Goal: Task Accomplishment & Management: Manage account settings

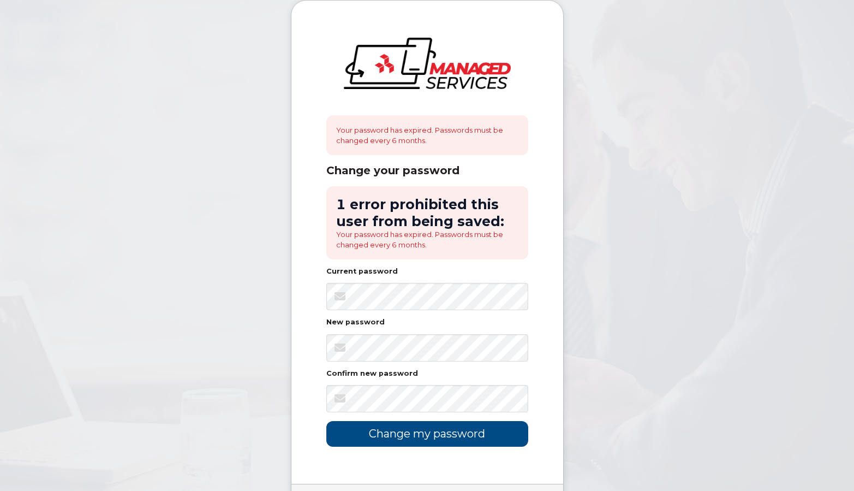
click at [539, 343] on div "Your password has expired. Passwords must be changed every 6 months. Change you…" at bounding box center [427, 242] width 272 height 483
click at [439, 432] on input "Change my password" at bounding box center [427, 434] width 202 height 26
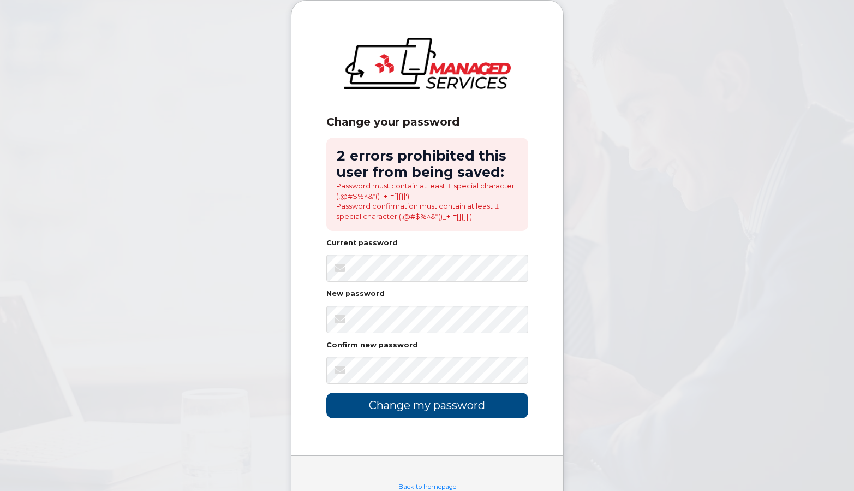
click at [594, 333] on body "Change your password 2 errors prohibited this user from being saved: Password m…" at bounding box center [427, 267] width 854 height 534
click at [451, 404] on input "Change my password" at bounding box center [427, 405] width 202 height 26
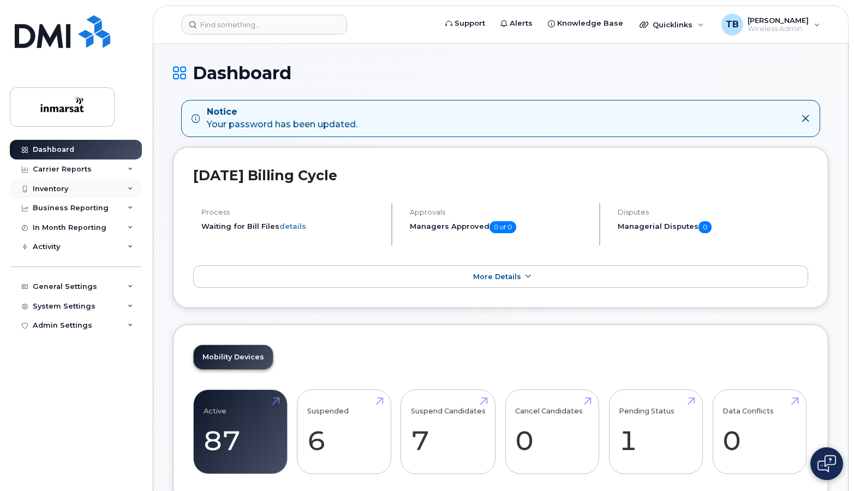
click at [55, 186] on div "Inventory" at bounding box center [50, 188] width 35 height 9
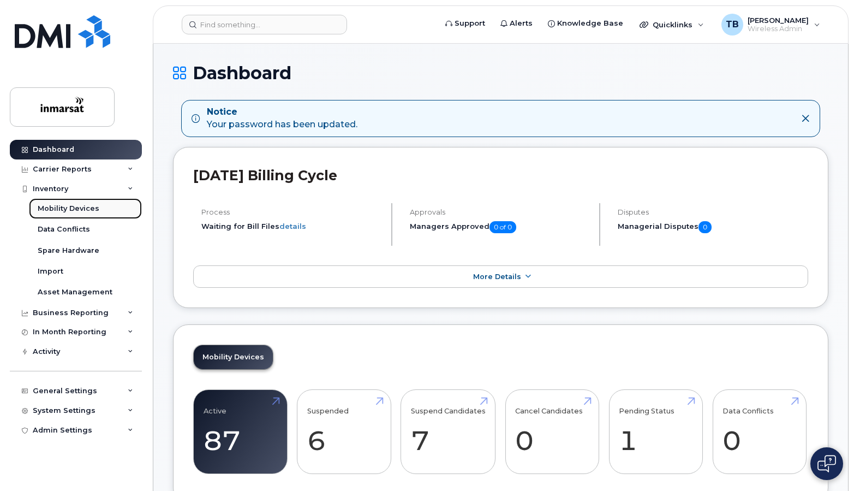
click at [42, 206] on div "Mobility Devices" at bounding box center [69, 209] width 62 height 10
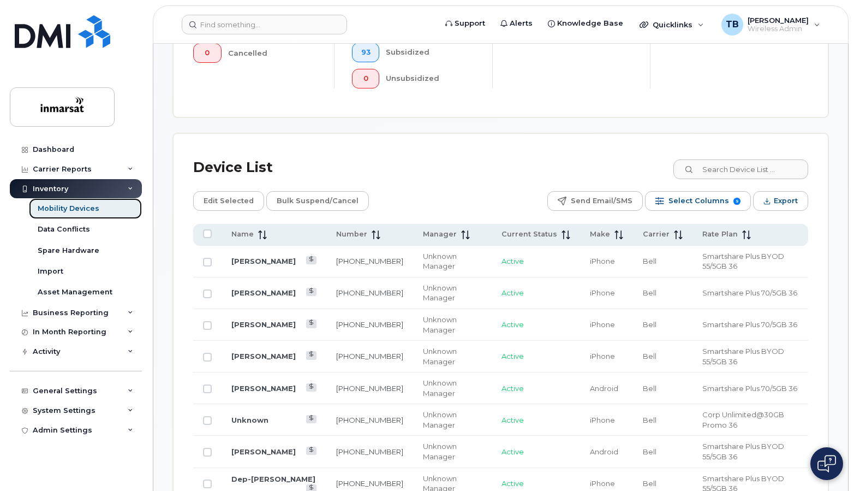
scroll to position [437, 0]
click at [754, 171] on input at bounding box center [740, 169] width 136 height 20
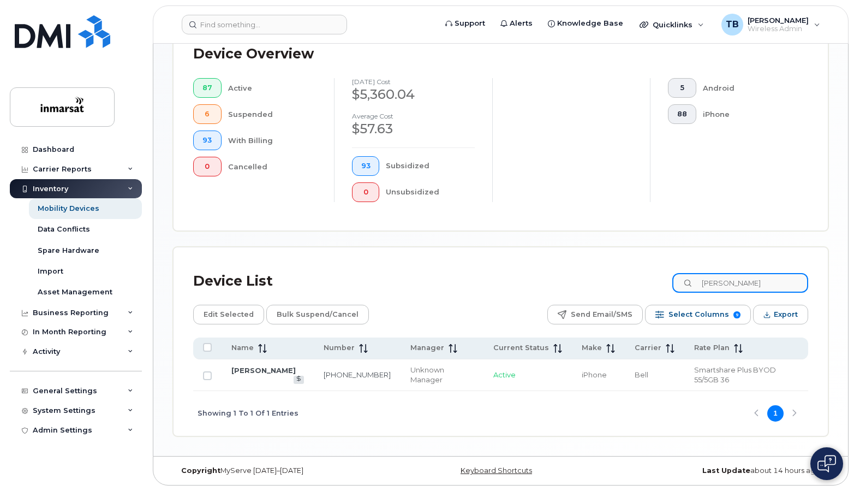
scroll to position [323, 0]
type input "milind"
click at [273, 370] on link "MILIND GHANEKAR" at bounding box center [263, 370] width 64 height 9
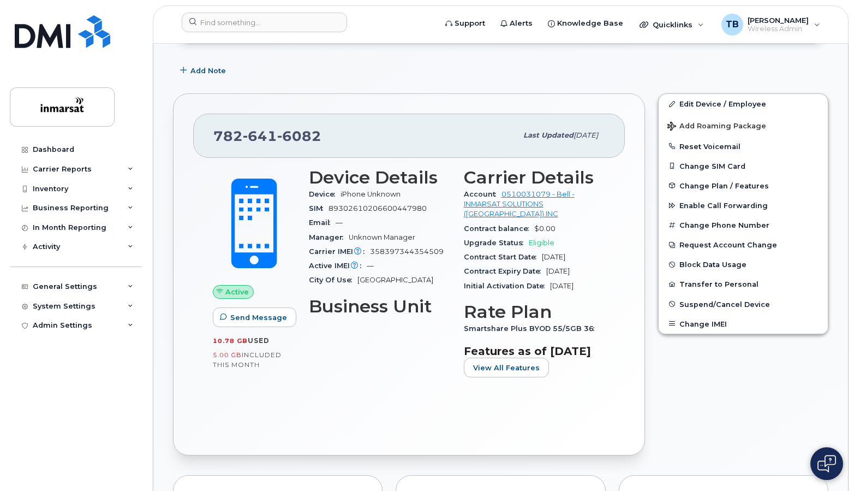
scroll to position [163, 0]
drag, startPoint x: 258, startPoint y: 124, endPoint x: 213, endPoint y: 129, distance: 44.5
click at [213, 129] on span "782 641 6082" at bounding box center [267, 135] width 108 height 16
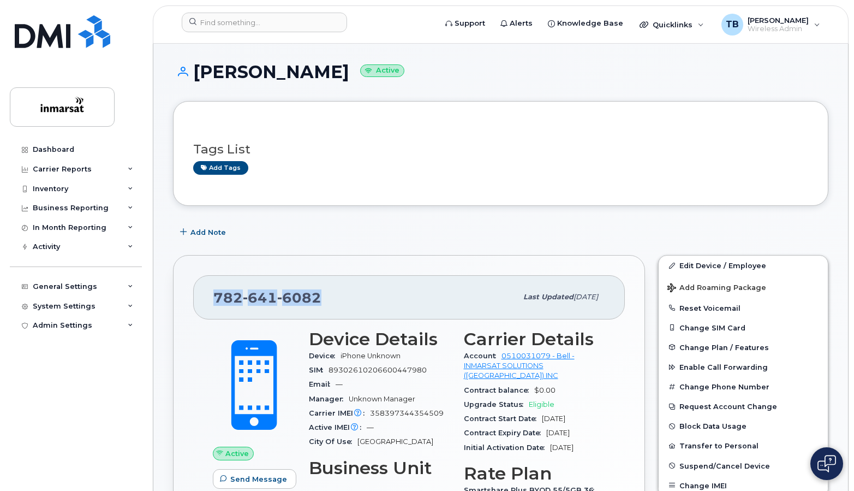
scroll to position [1, 0]
click at [48, 189] on div "Inventory" at bounding box center [50, 188] width 35 height 9
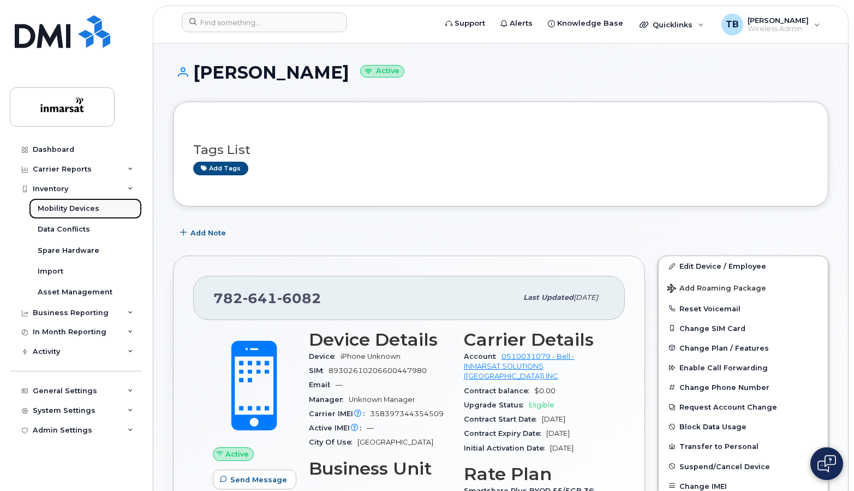
click at [50, 209] on div "Mobility Devices" at bounding box center [69, 209] width 62 height 10
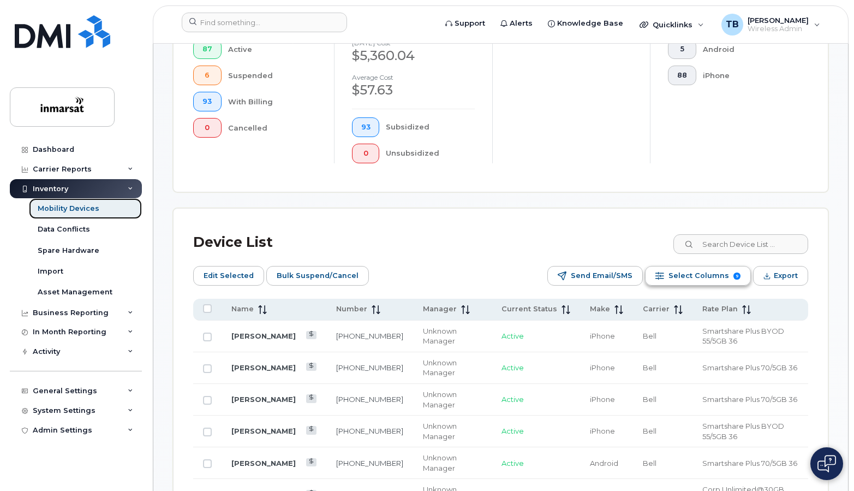
scroll to position [381, 0]
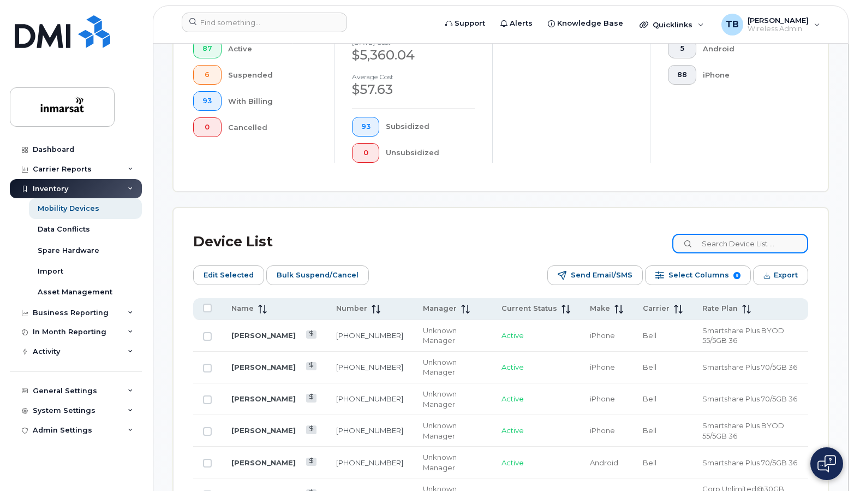
click at [729, 246] on input at bounding box center [740, 244] width 136 height 20
paste input "7098530119"
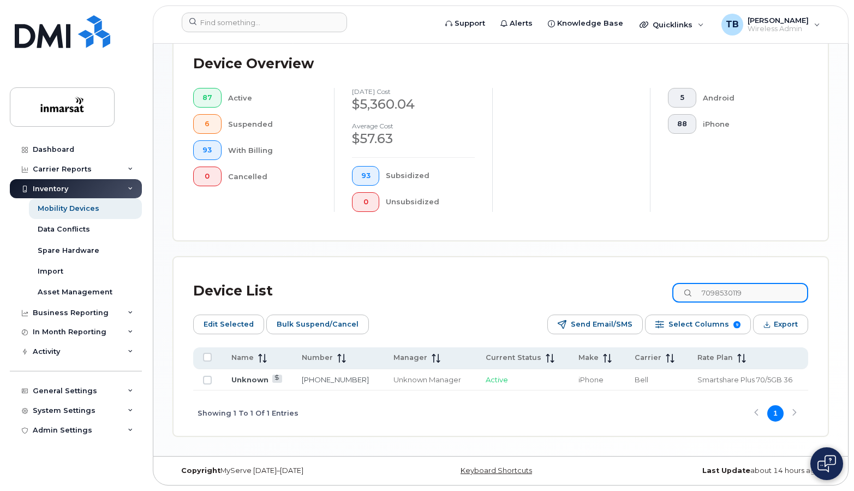
type input "7098530119"
click at [237, 378] on link "Unknown" at bounding box center [249, 379] width 37 height 9
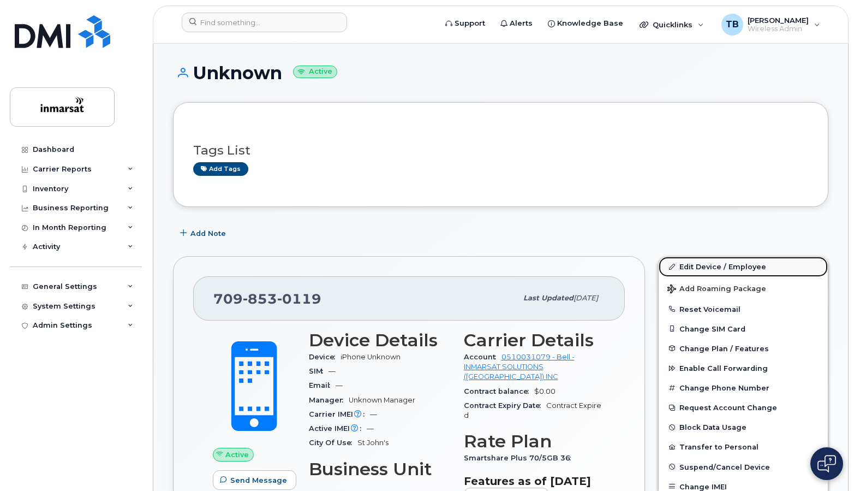
click at [706, 267] on link "Edit Device / Employee" at bounding box center [743, 267] width 169 height 20
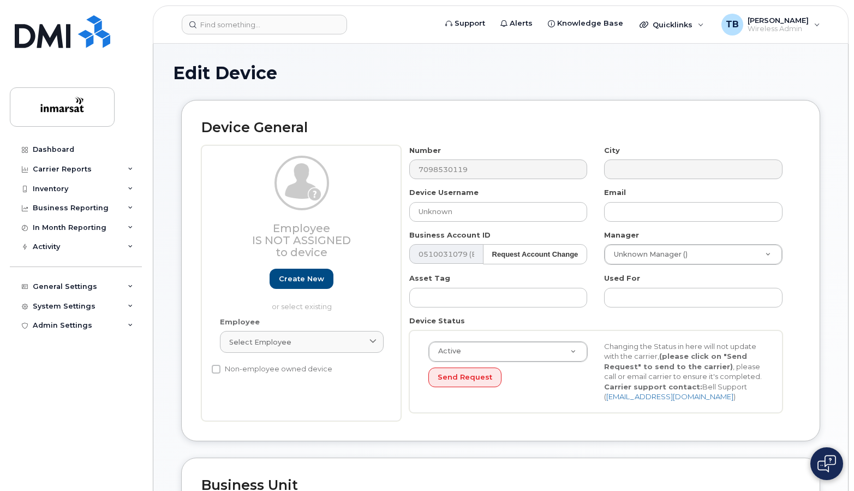
click at [829, 218] on div "Edit Device Device General Employee Is not assigned to device Create new or sel…" at bounding box center [500, 475] width 695 height 862
click at [469, 205] on input "Unknown" at bounding box center [498, 212] width 178 height 20
paste input "Chris O'Keefe"
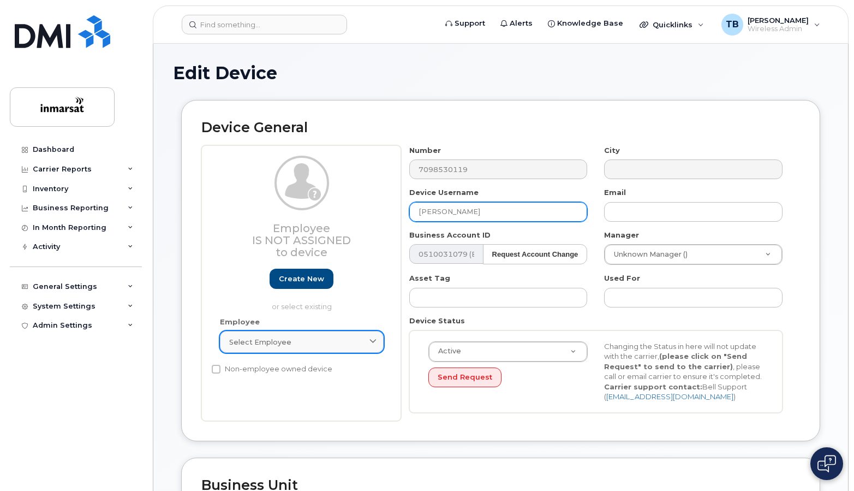
type input "Chris O'Keefe"
click at [304, 346] on div "Select employee" at bounding box center [301, 342] width 145 height 10
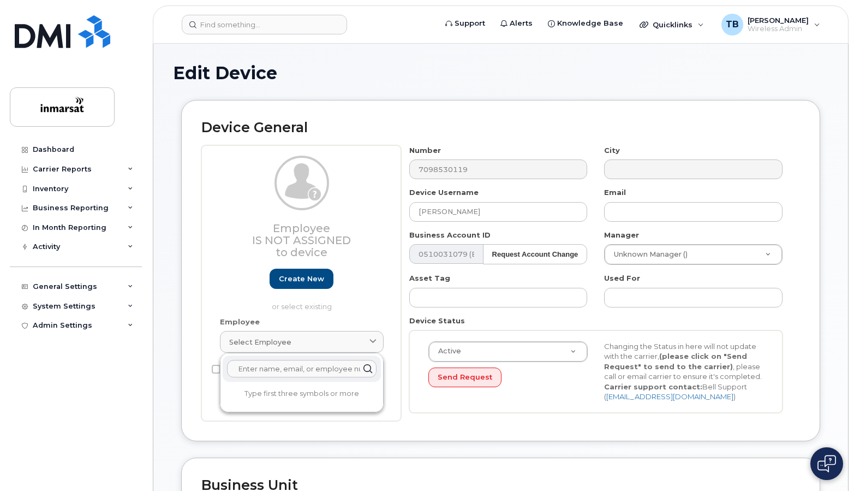
paste input "Chris O'Keefe"
type input "Chris O'Keefe"
click at [389, 362] on div "Employee Select employee Chris O'Keefe No results found" at bounding box center [302, 340] width 180 height 46
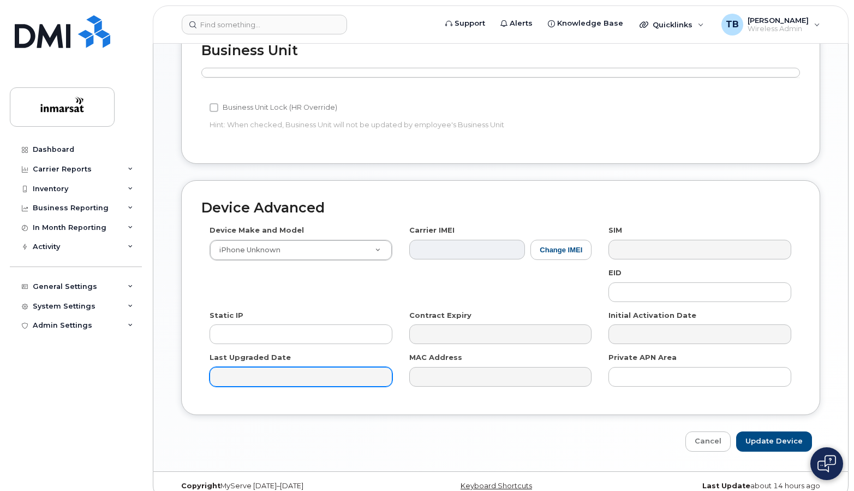
scroll to position [435, 0]
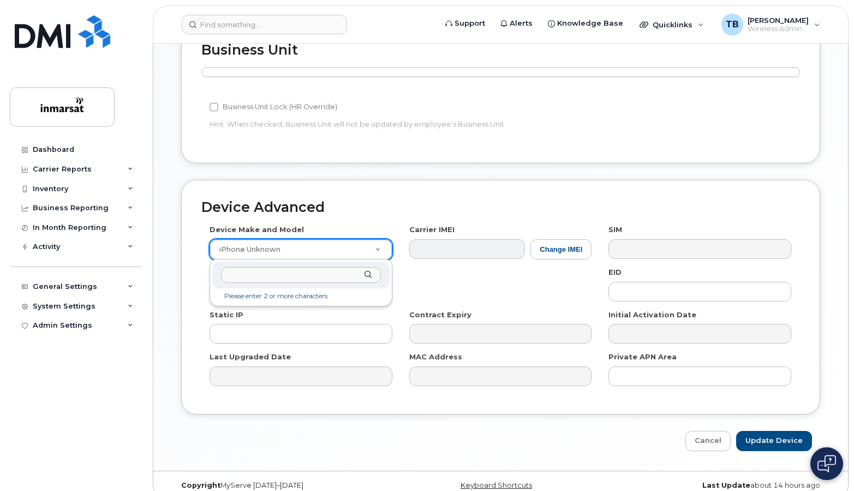
click at [303, 273] on input "text" at bounding box center [301, 275] width 160 height 16
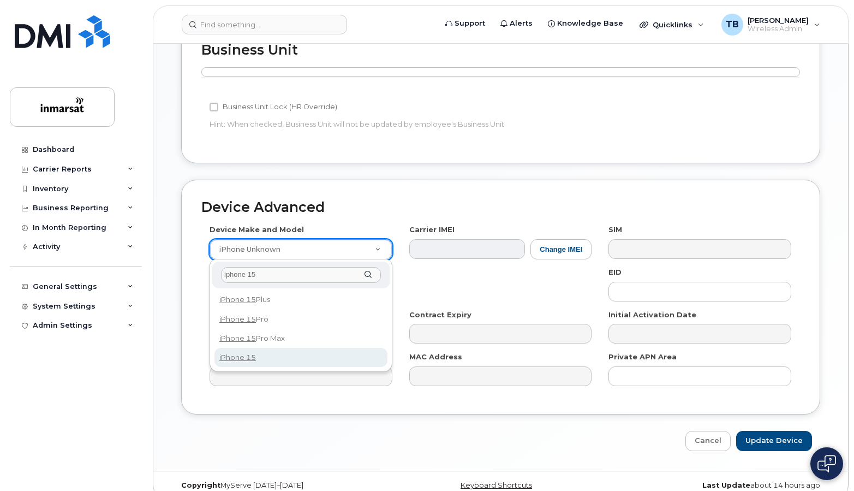
type input "iphone 15"
select select "3031"
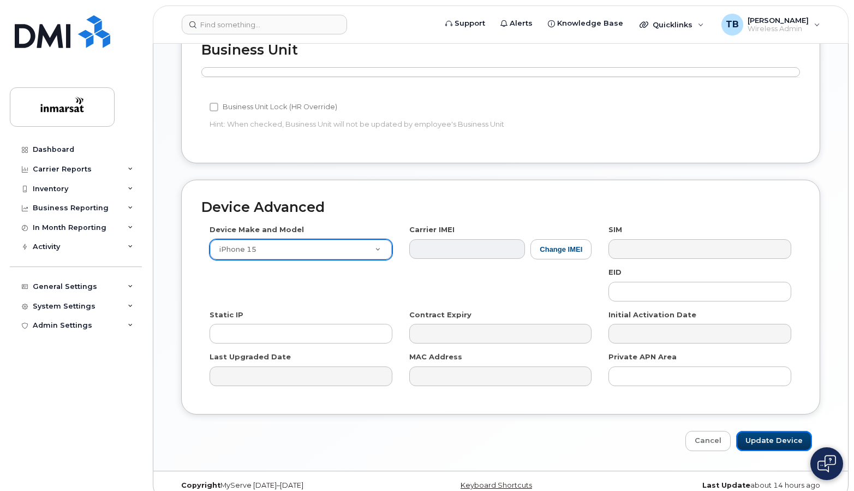
drag, startPoint x: 772, startPoint y: 439, endPoint x: 683, endPoint y: 426, distance: 89.8
click at [772, 439] on input "Update Device" at bounding box center [774, 441] width 76 height 20
type input "Saving..."
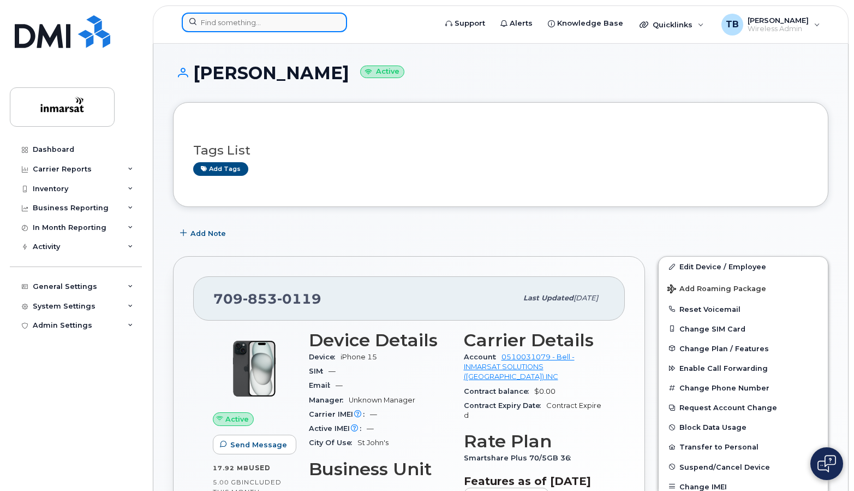
click at [205, 19] on input at bounding box center [264, 23] width 165 height 20
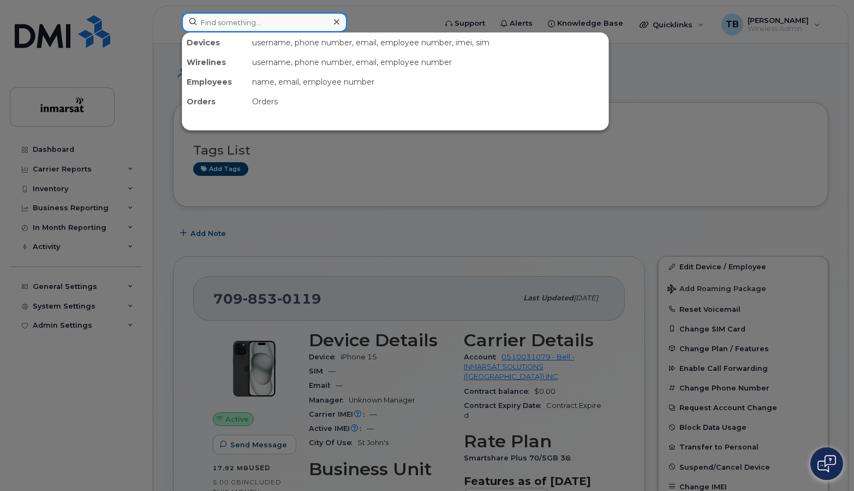
paste input "4164349334"
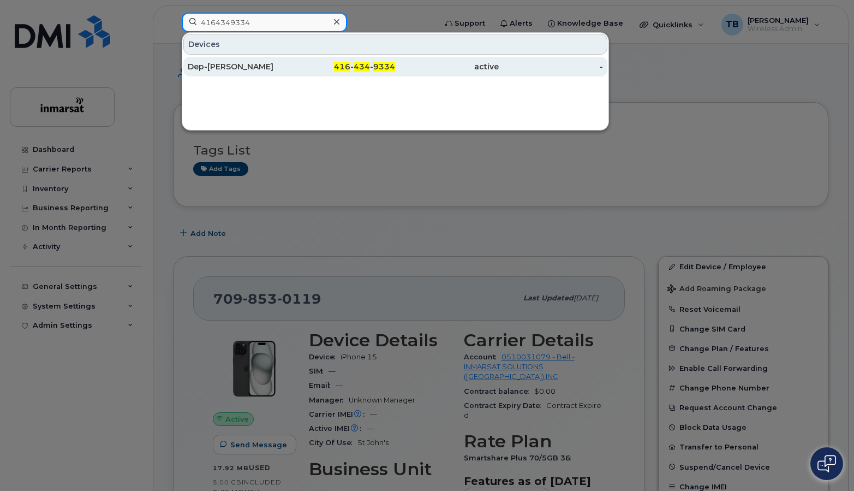
type input "4164349334"
click at [291, 58] on div "Dep-[PERSON_NAME]" at bounding box center [343, 67] width 104 height 20
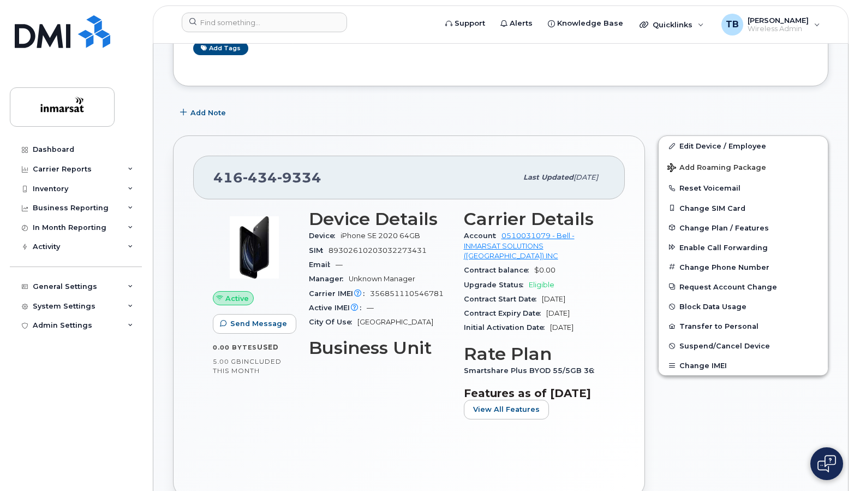
scroll to position [163, 0]
click at [697, 346] on span "Suspend/Cancel Device" at bounding box center [724, 345] width 91 height 8
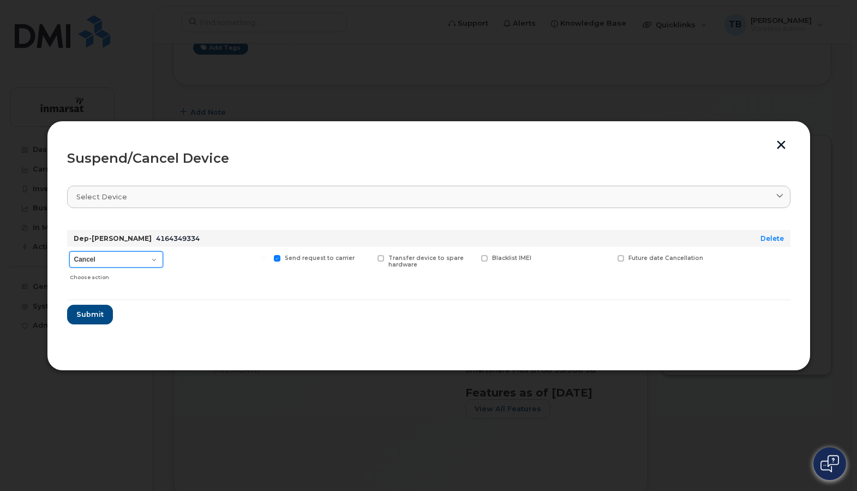
click at [146, 262] on select "Cancel Suspend - Extend Suspension Suspend - Reduced Rate Suspend - Full Rate S…" at bounding box center [116, 259] width 94 height 16
select select "[object Object]"
click at [69, 251] on select "Cancel Suspend - Extend Suspension Suspend - Reduced Rate Suspend - Full Rate S…" at bounding box center [116, 259] width 94 height 16
click at [87, 317] on span "Submit" at bounding box center [89, 314] width 27 height 10
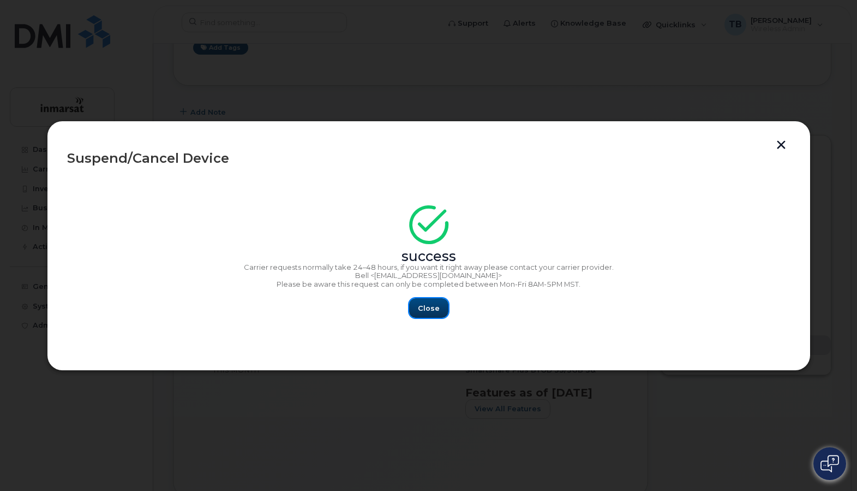
click at [431, 308] on span "Close" at bounding box center [429, 308] width 22 height 10
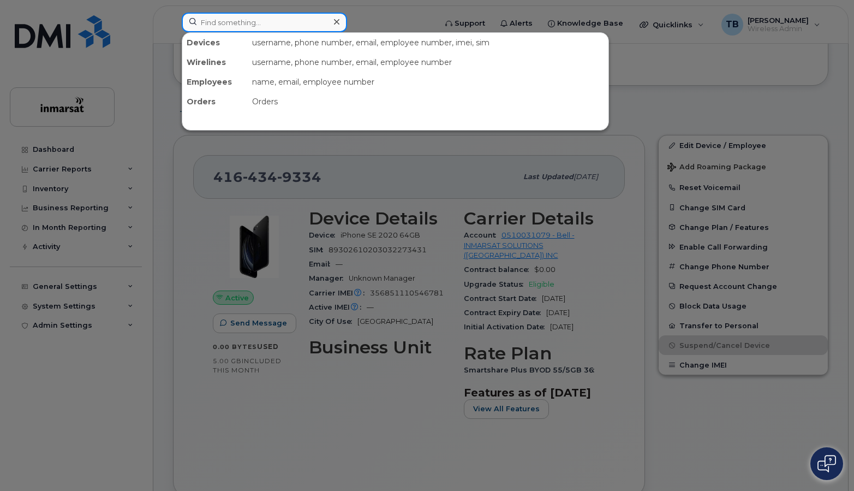
click at [224, 22] on input at bounding box center [264, 23] width 165 height 20
paste input "7096825109"
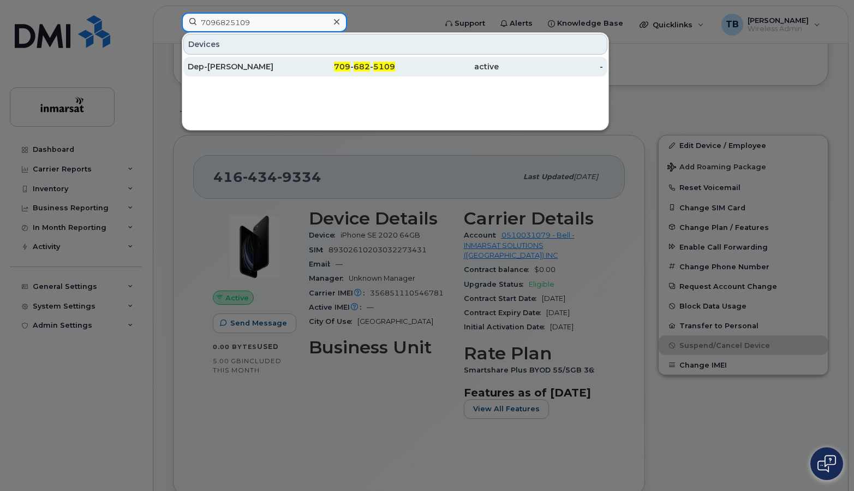
type input "7096825109"
click at [227, 70] on div "Dep-[PERSON_NAME]" at bounding box center [240, 66] width 104 height 11
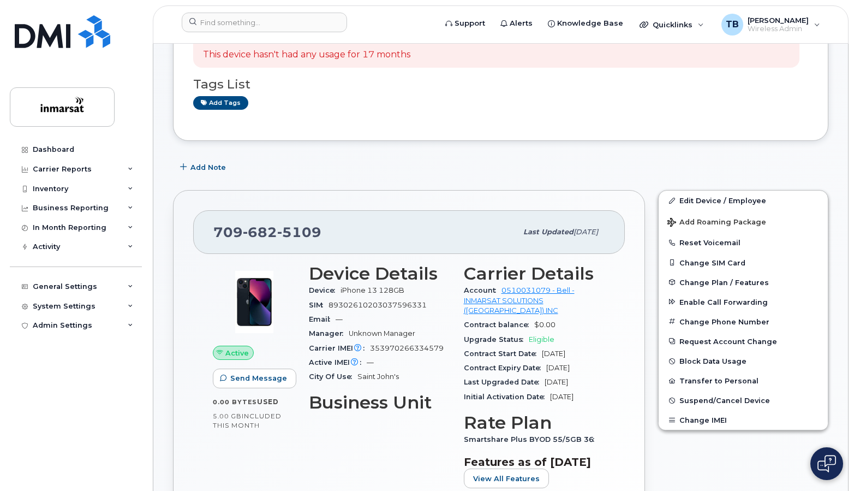
scroll to position [109, 0]
click at [692, 398] on span "Suspend/Cancel Device" at bounding box center [724, 400] width 91 height 8
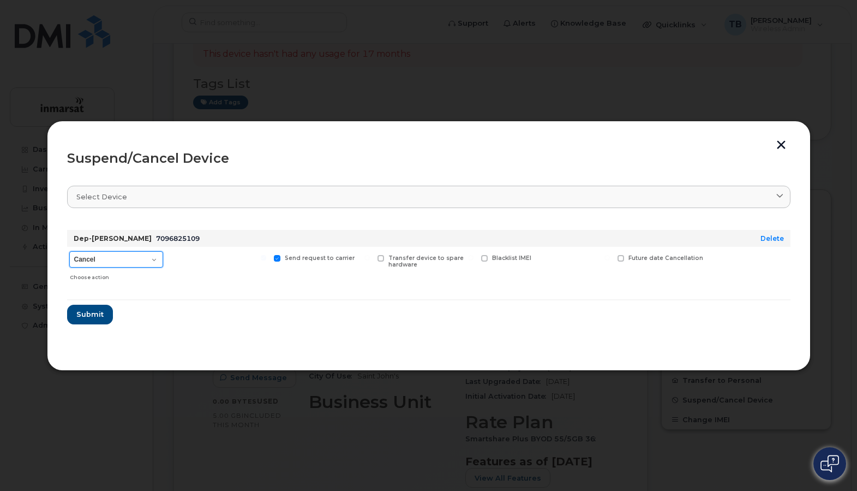
click at [104, 261] on select "Cancel Suspend - Extend Suspension Suspend - Reduced Rate Suspend - Full Rate S…" at bounding box center [116, 259] width 94 height 16
select select "[object Object]"
click at [69, 251] on select "Cancel Suspend - Extend Suspension Suspend - Reduced Rate Suspend - Full Rate S…" at bounding box center [116, 259] width 94 height 16
click at [100, 314] on span "Submit" at bounding box center [89, 314] width 27 height 10
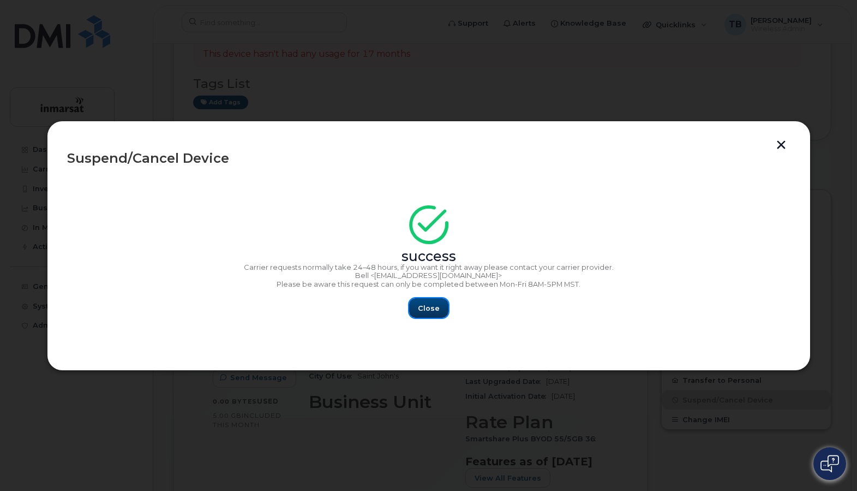
click at [430, 308] on span "Close" at bounding box center [429, 308] width 22 height 10
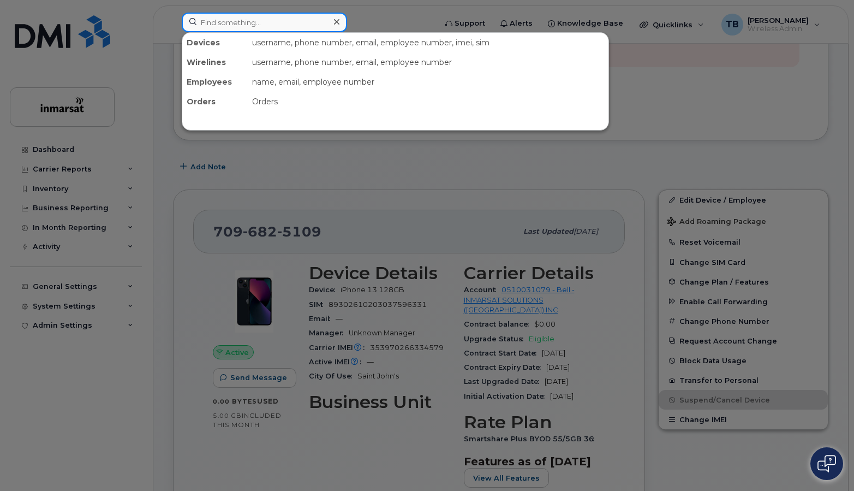
click at [231, 22] on input at bounding box center [264, 23] width 165 height 20
paste input "7096876036"
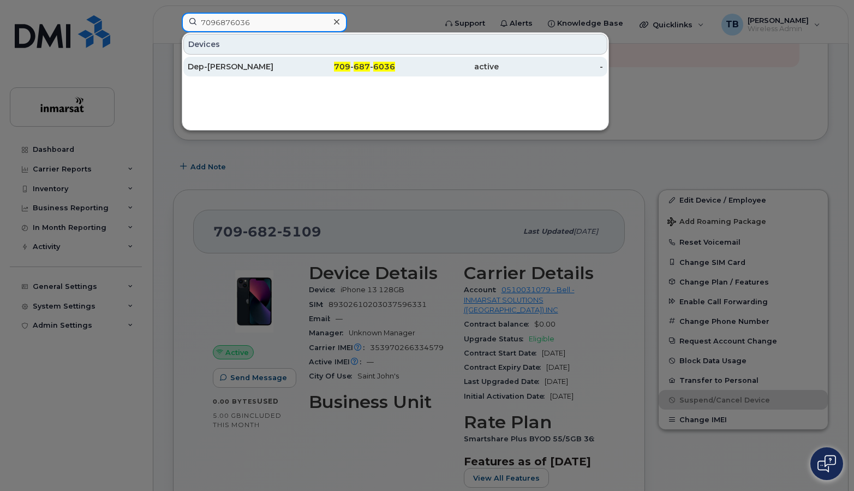
type input "7096876036"
click at [234, 64] on div "Dep-RUPERT GUSHUE" at bounding box center [240, 66] width 104 height 11
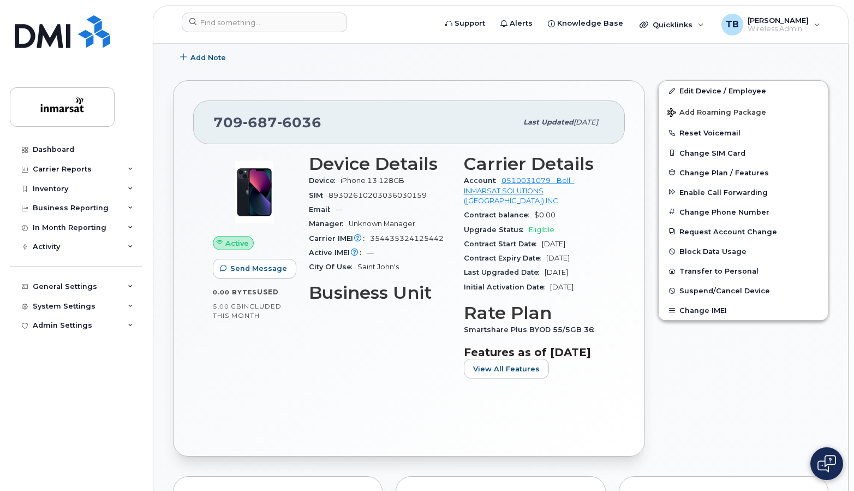
scroll to position [218, 0]
click at [700, 288] on span "Suspend/Cancel Device" at bounding box center [724, 290] width 91 height 8
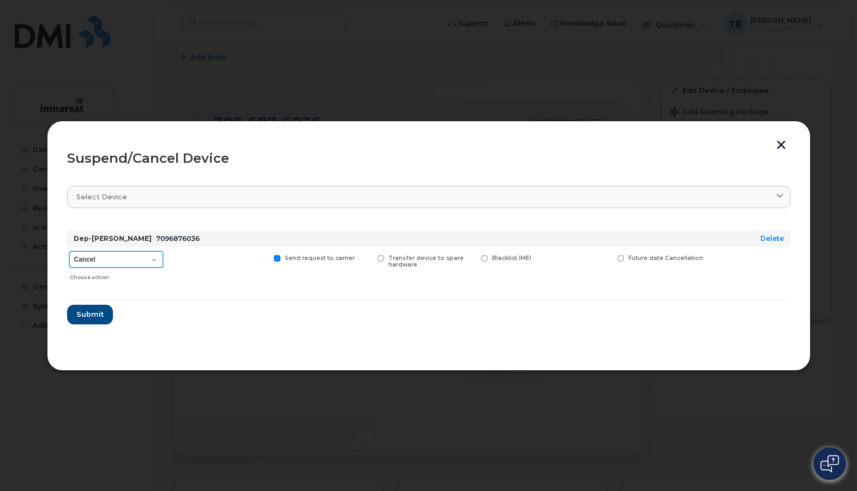
click at [120, 263] on select "Cancel Suspend - Extend Suspension Suspend - Reduced Rate Suspend - Full Rate S…" at bounding box center [116, 259] width 94 height 16
select select "[object Object]"
click at [69, 251] on select "Cancel Suspend - Extend Suspension Suspend - Reduced Rate Suspend - Full Rate S…" at bounding box center [116, 259] width 94 height 16
drag, startPoint x: 92, startPoint y: 314, endPoint x: 114, endPoint y: 315, distance: 21.8
click at [93, 314] on span "Submit" at bounding box center [89, 314] width 27 height 10
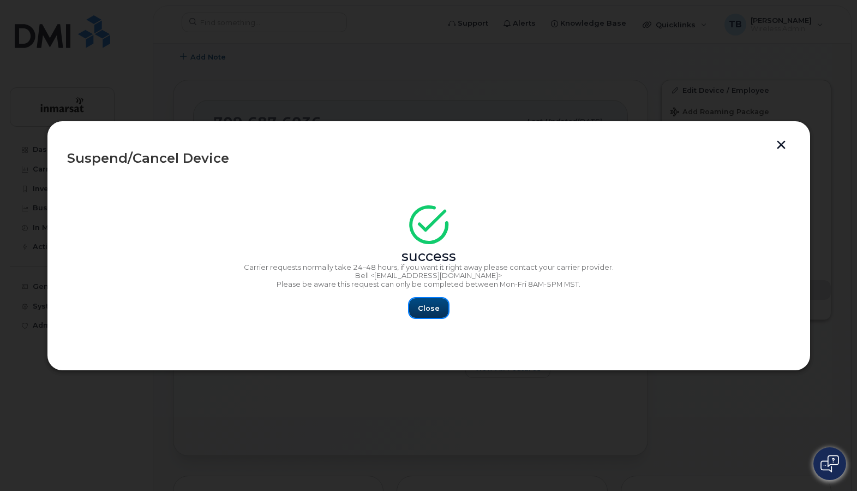
click at [431, 305] on span "Close" at bounding box center [429, 308] width 22 height 10
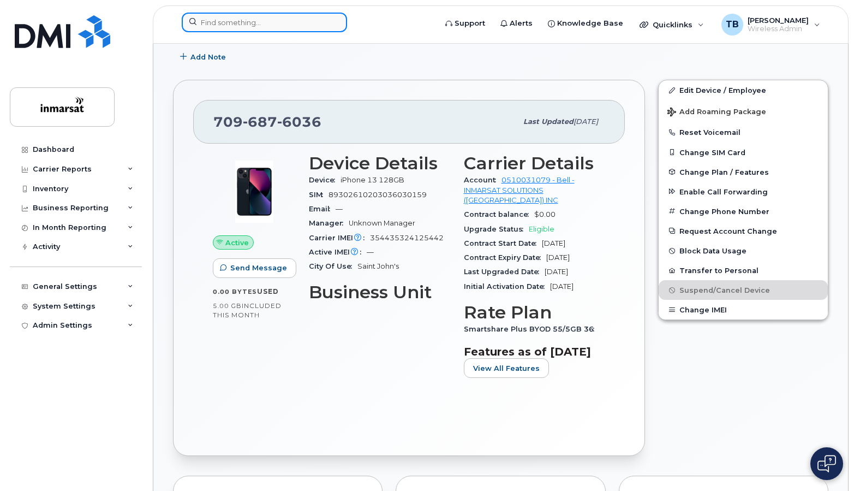
click at [222, 22] on input at bounding box center [264, 23] width 165 height 20
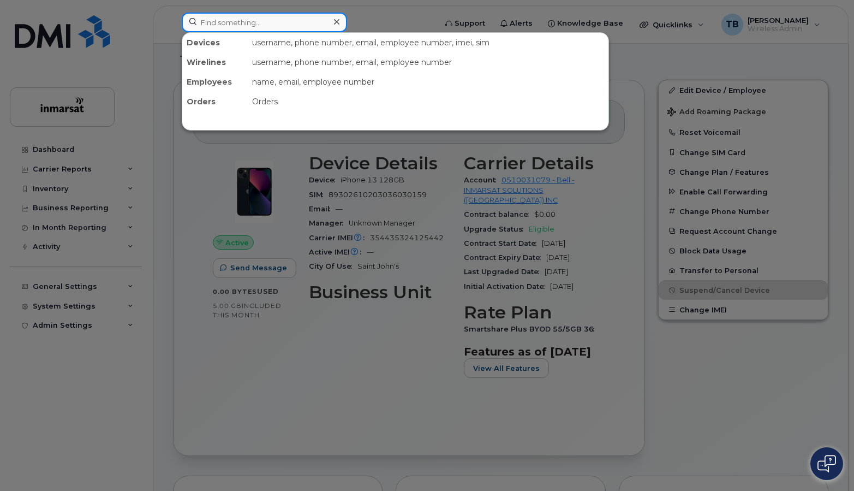
paste input "7096313305"
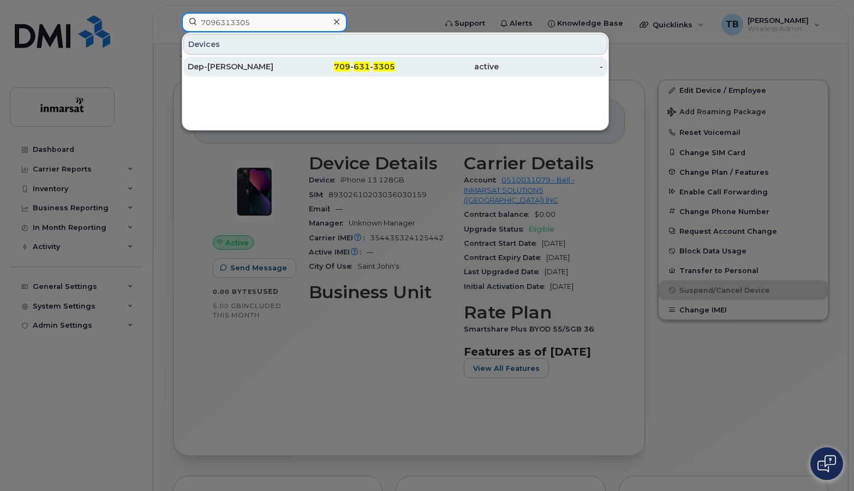
type input "7096313305"
click at [238, 70] on div "Dep-Valentine Akem" at bounding box center [240, 66] width 104 height 11
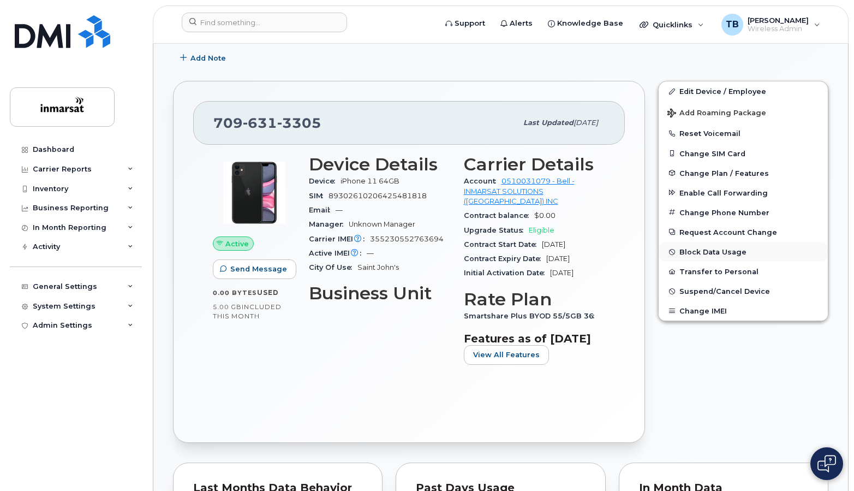
scroll to position [218, 0]
click at [681, 288] on span "Suspend/Cancel Device" at bounding box center [724, 291] width 91 height 8
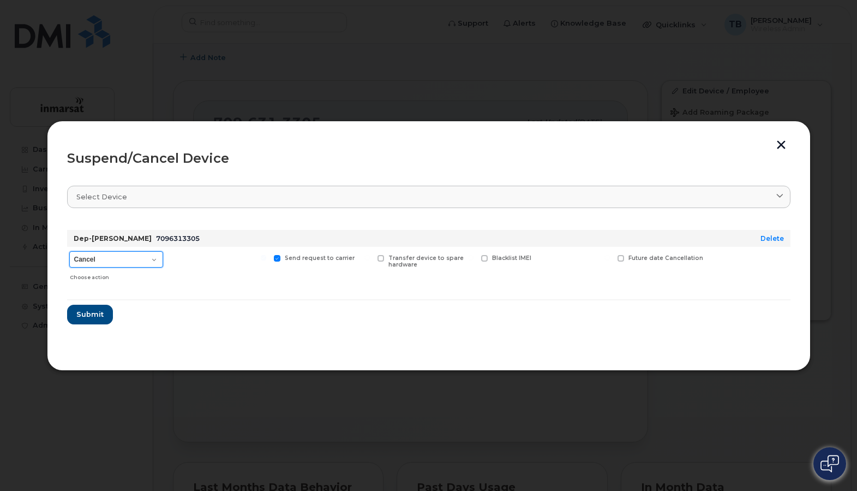
click at [136, 261] on select "Cancel Suspend - Extend Suspension Suspend - Reduced Rate Suspend - Full Rate S…" at bounding box center [116, 259] width 94 height 16
select select "[object Object]"
click at [69, 251] on select "Cancel Suspend - Extend Suspension Suspend - Reduced Rate Suspend - Full Rate S…" at bounding box center [116, 259] width 94 height 16
click at [100, 319] on span "Submit" at bounding box center [89, 314] width 27 height 10
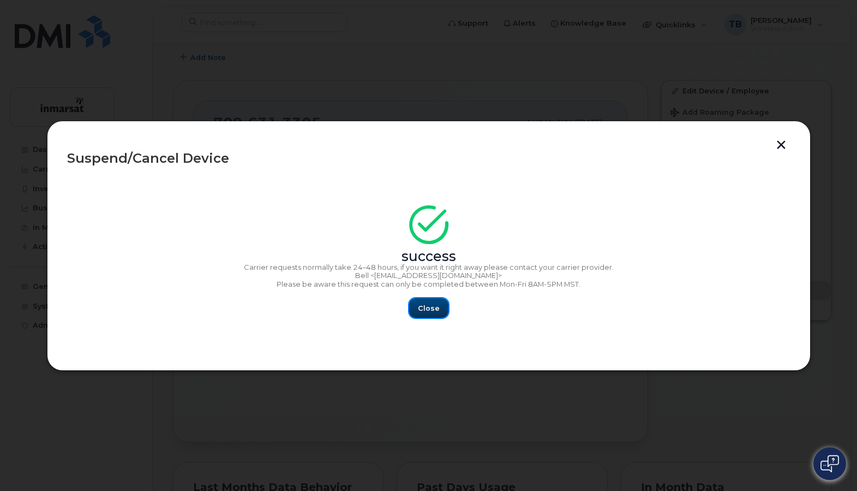
click at [438, 310] on span "Close" at bounding box center [429, 308] width 22 height 10
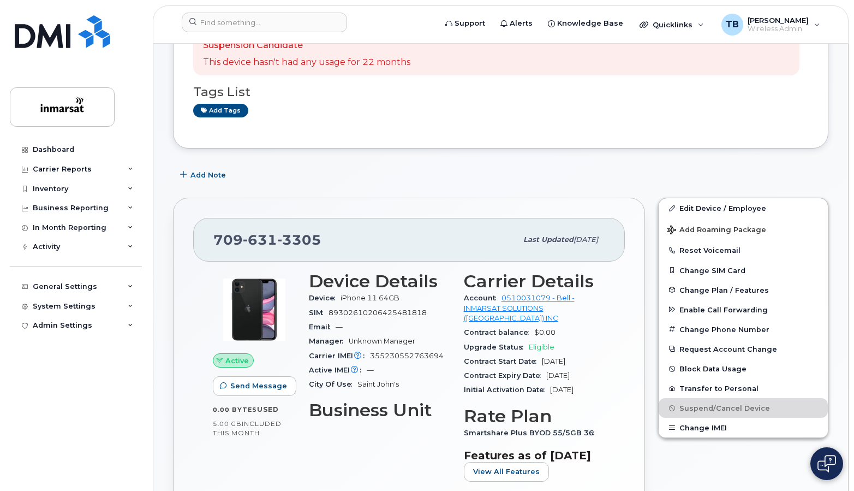
scroll to position [0, 0]
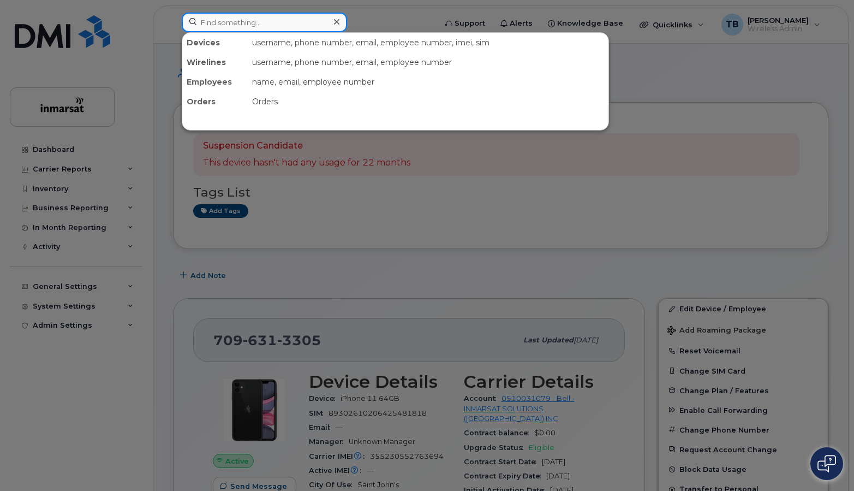
click at [236, 22] on input at bounding box center [264, 23] width 165 height 20
paste input "7093254294"
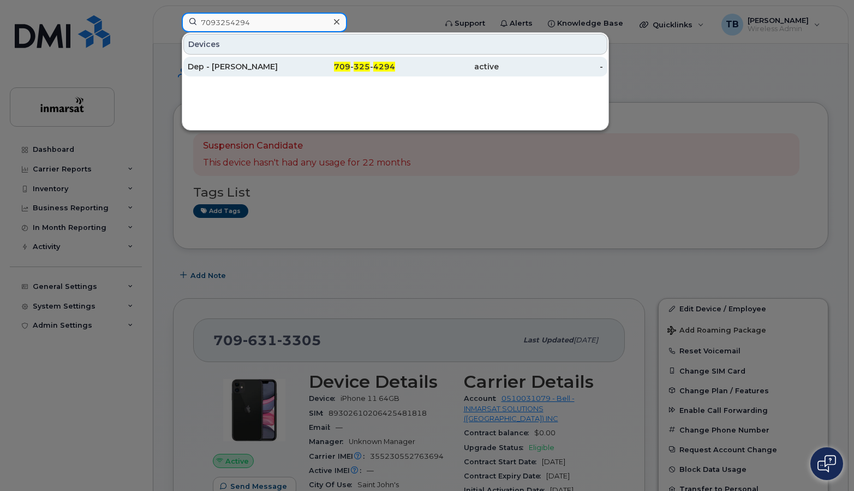
type input "7093254294"
click at [235, 62] on div "Dep - Roger B" at bounding box center [240, 66] width 104 height 11
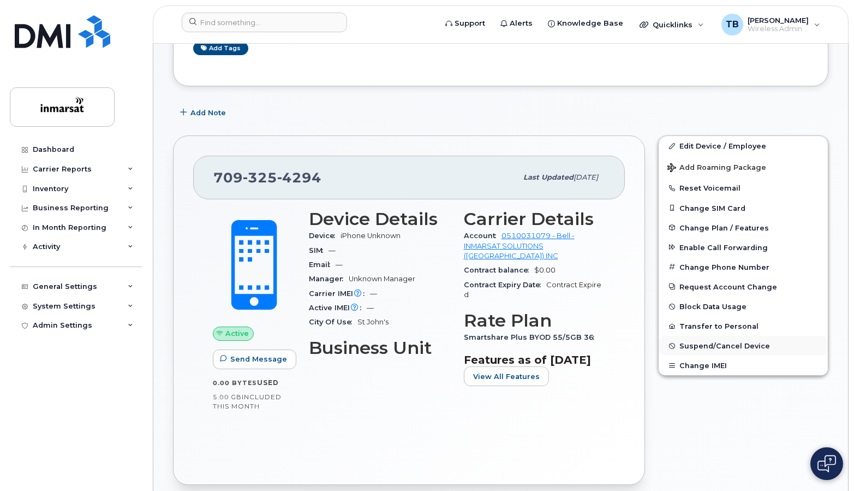
scroll to position [163, 0]
click at [695, 344] on span "Suspend/Cancel Device" at bounding box center [724, 345] width 91 height 8
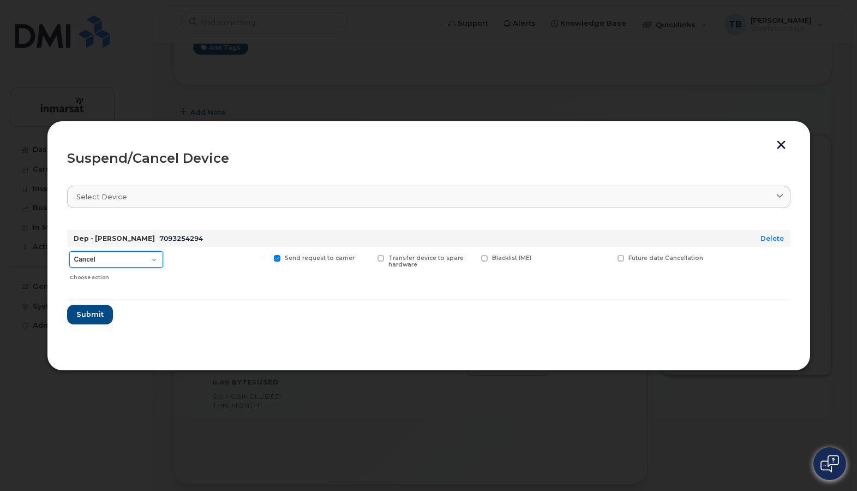
click at [121, 259] on select "Cancel Suspend - Extend Suspension Suspend - Reduced Rate Suspend - Full Rate S…" at bounding box center [116, 259] width 94 height 16
select select "[object Object]"
click at [69, 251] on select "Cancel Suspend - Extend Suspension Suspend - Reduced Rate Suspend - Full Rate S…" at bounding box center [116, 259] width 94 height 16
click at [103, 320] on button "Submit" at bounding box center [89, 315] width 45 height 20
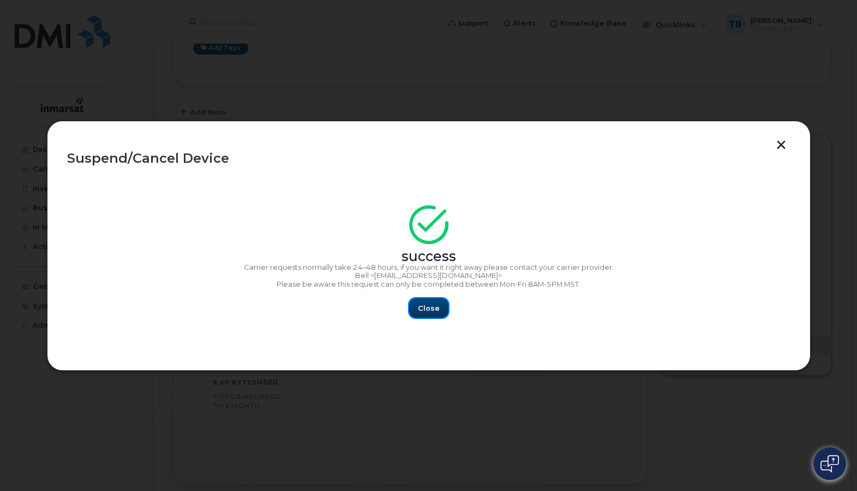
click at [433, 306] on span "Close" at bounding box center [429, 308] width 22 height 10
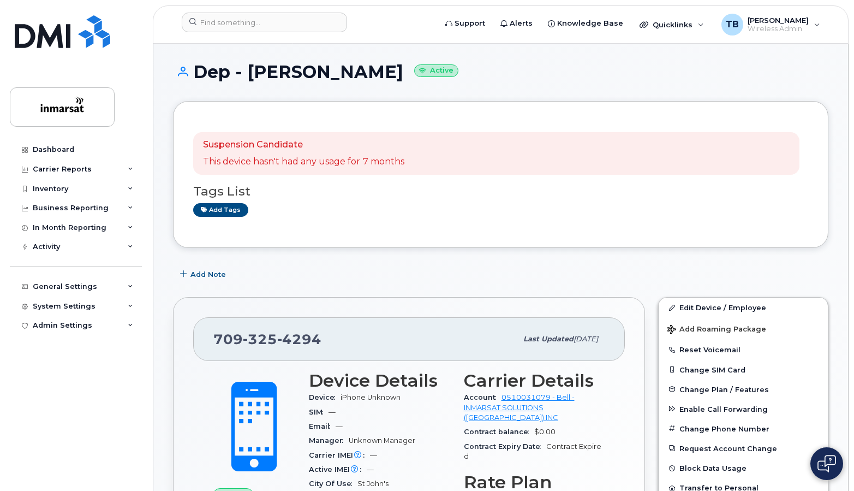
scroll to position [0, 0]
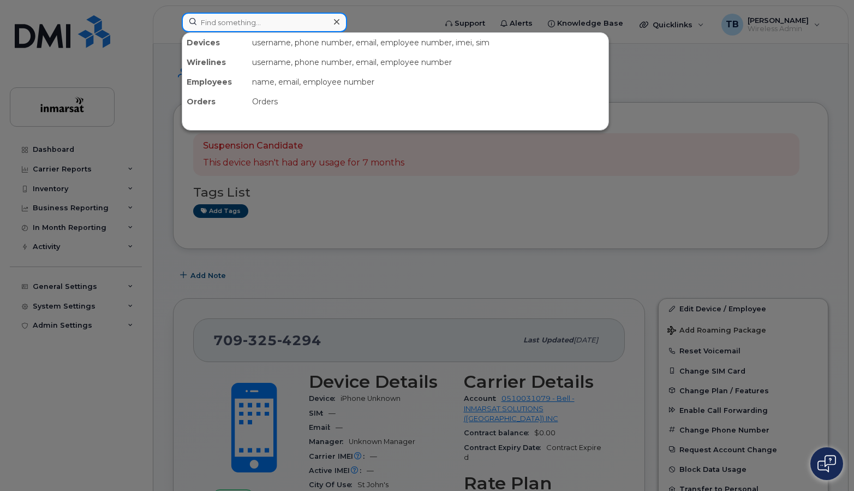
click at [266, 19] on input at bounding box center [264, 23] width 165 height 20
paste input "7098530119"
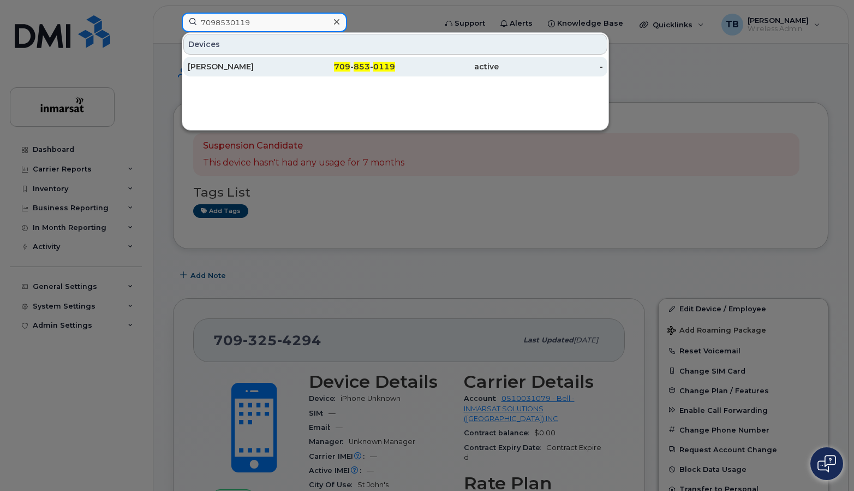
type input "7098530119"
click at [217, 65] on div "Chris O'Keefe" at bounding box center [240, 66] width 104 height 11
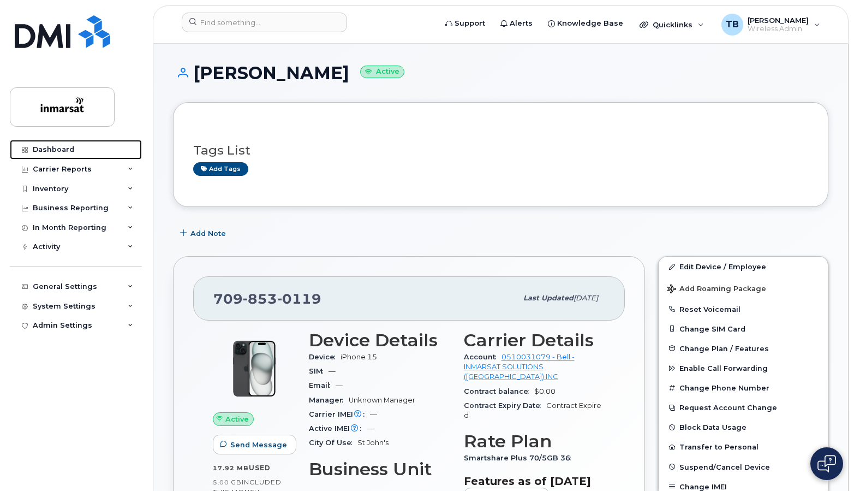
drag, startPoint x: 60, startPoint y: 147, endPoint x: 73, endPoint y: 91, distance: 57.6
click at [60, 147] on div "Dashboard" at bounding box center [53, 149] width 41 height 9
